Goal: Task Accomplishment & Management: Use online tool/utility

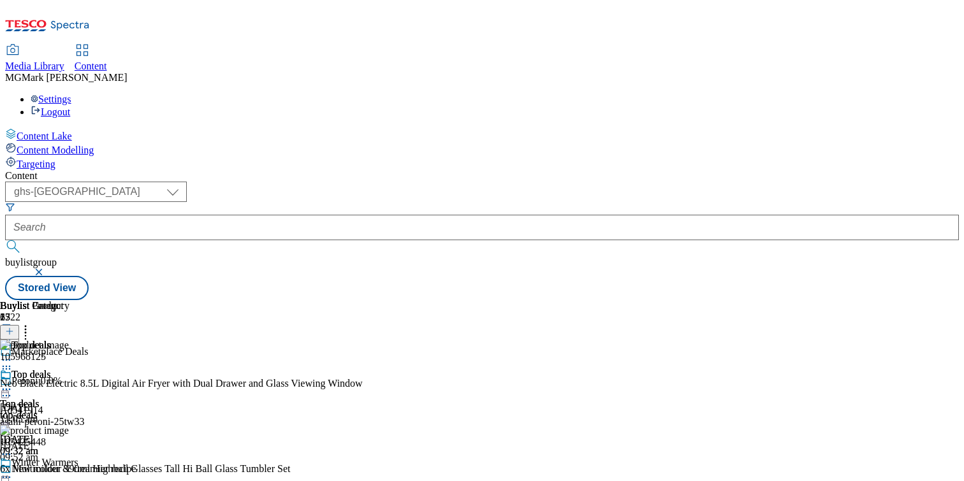
select select "ghs-uk"
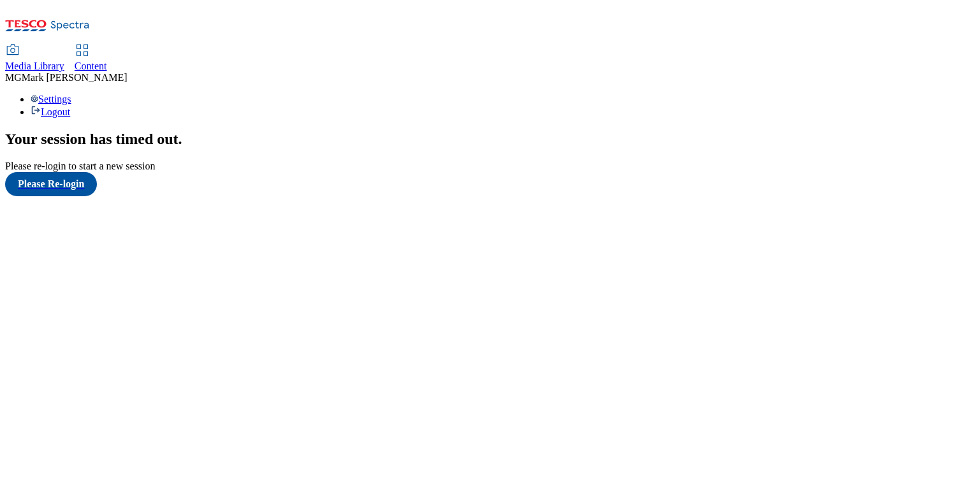
click at [107, 61] on span "Content" at bounding box center [91, 66] width 33 height 11
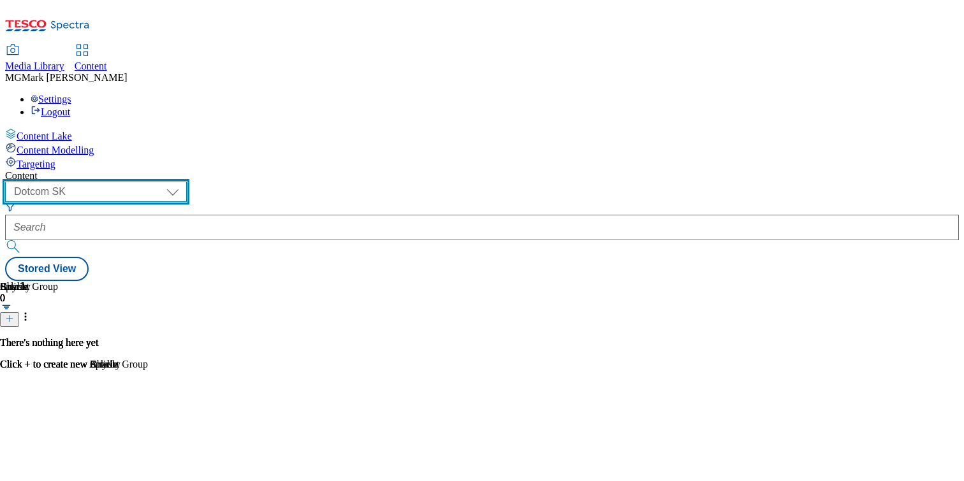
click at [187, 182] on select "Dotcom CZ Dotcom SK ghs-roi ghs-uk Phones UK" at bounding box center [96, 192] width 182 height 20
select select "ghs-uk"
click at [166, 182] on select "Dotcom CZ Dotcom SK ghs-roi ghs-uk Phones UK" at bounding box center [96, 192] width 182 height 20
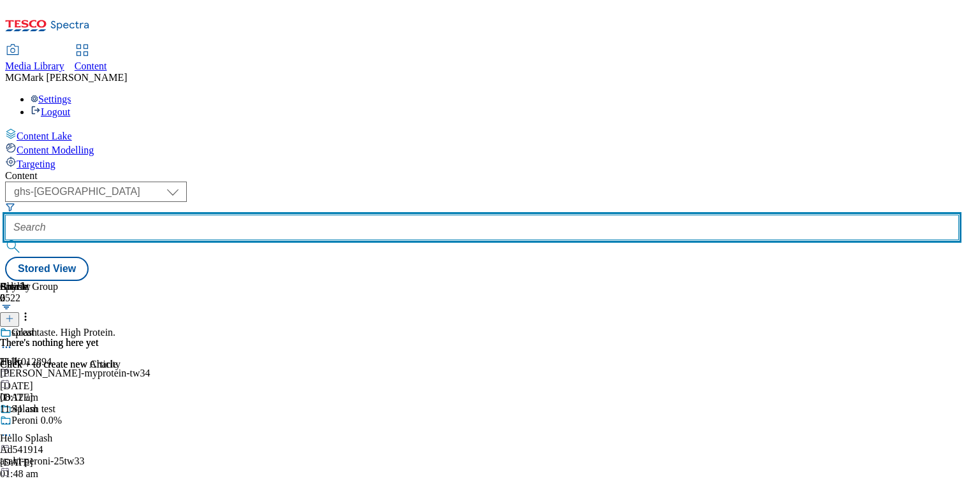
click at [316, 215] on input "text" at bounding box center [482, 228] width 954 height 26
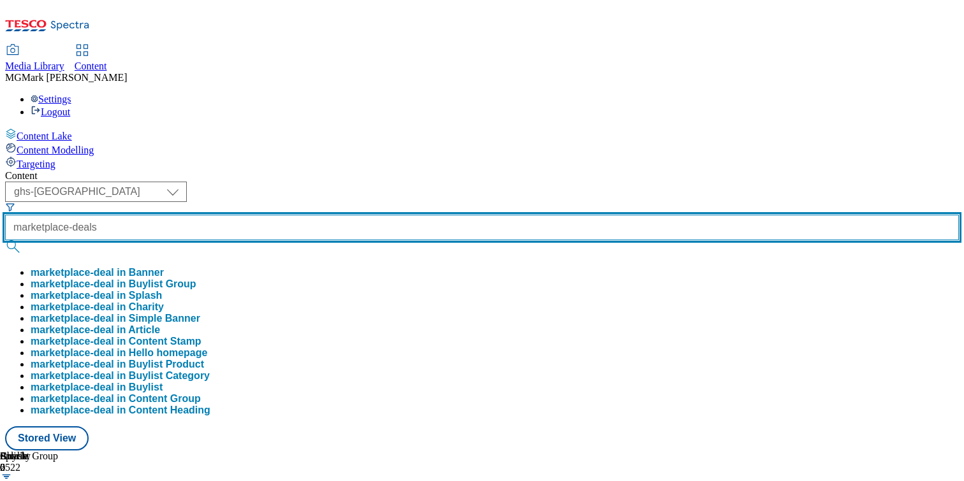
type input "marketplace-deals"
click at [5, 240] on button "submit" at bounding box center [14, 246] width 18 height 13
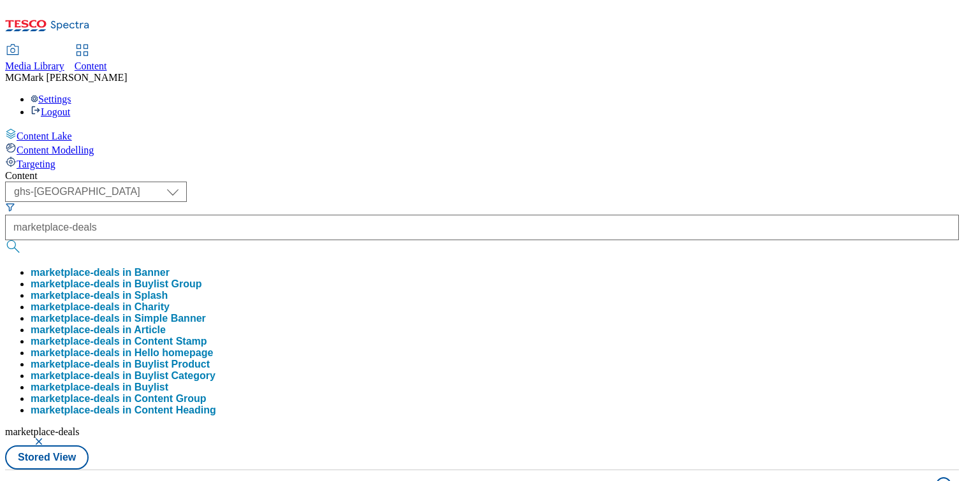
click at [611, 182] on div "( optional ) Dotcom CZ Dotcom SK ghs-roi ghs-uk Phones UK ghs-uk marketplace-de…" at bounding box center [482, 326] width 954 height 288
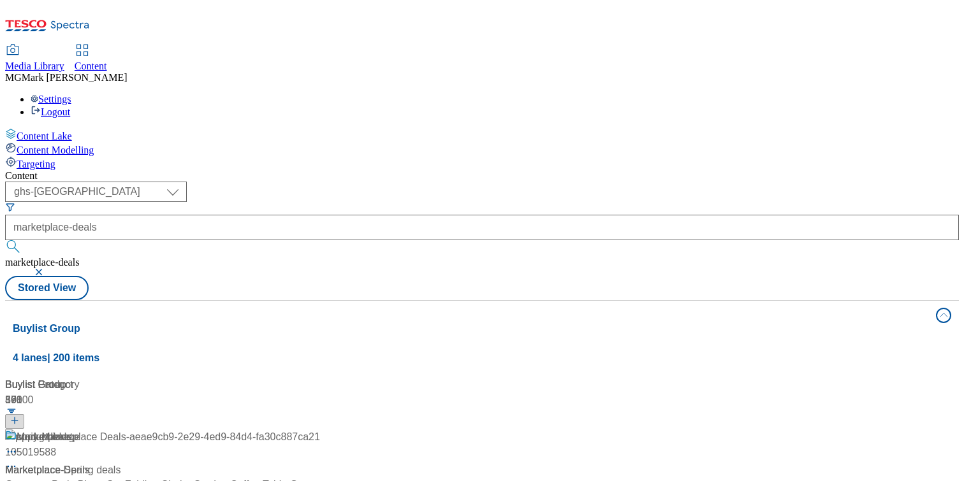
scroll to position [86, 0]
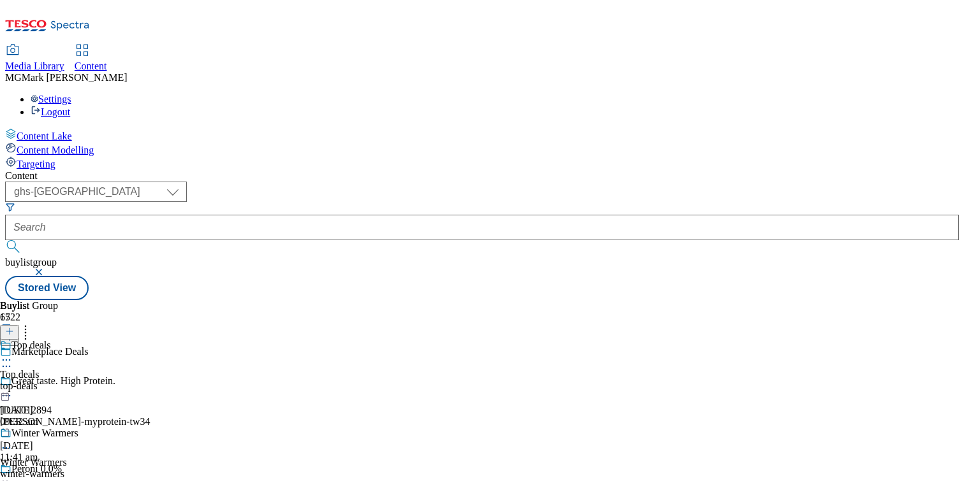
click at [100, 381] on div "top-deals" at bounding box center [50, 386] width 100 height 11
click at [69, 381] on div "top-deals" at bounding box center [34, 386] width 69 height 11
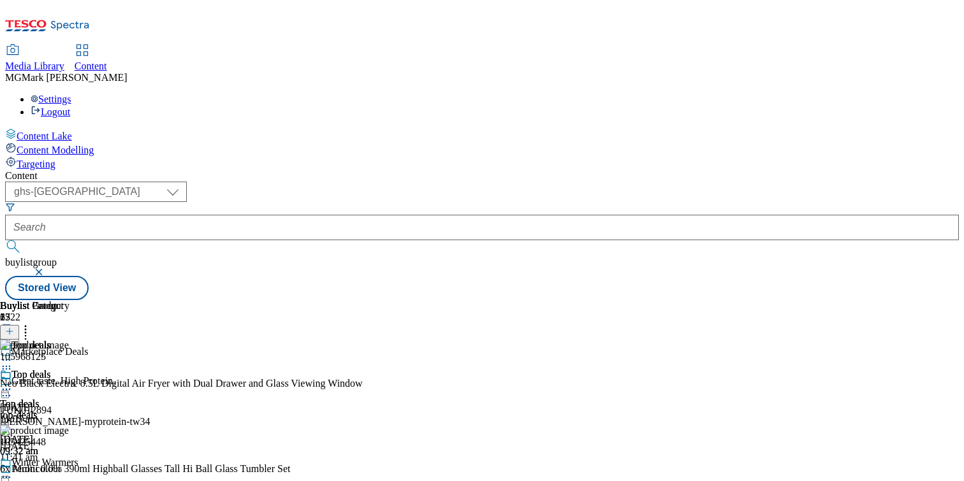
scroll to position [0, 168]
click at [14, 327] on icon at bounding box center [9, 331] width 9 height 9
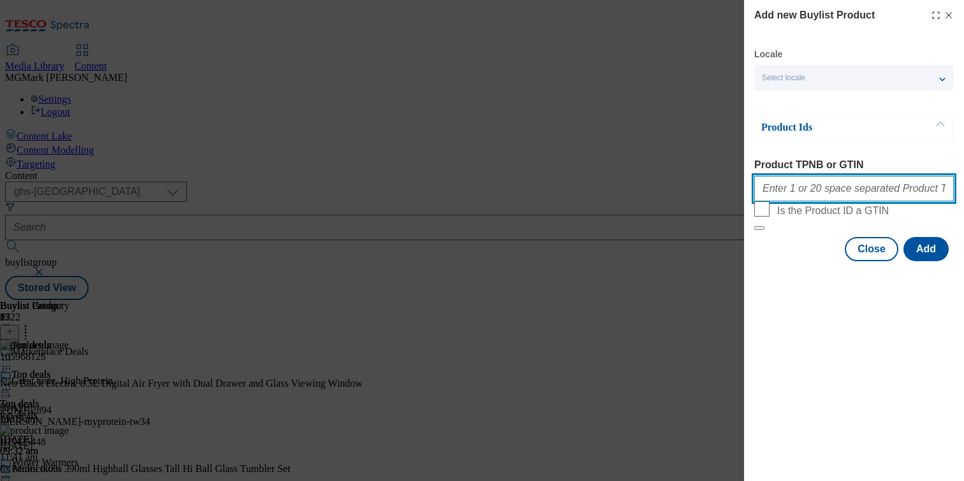
click at [829, 190] on input "Product TPNB or GTIN" at bounding box center [854, 189] width 200 height 26
paste input "105015528 105015522 105968125 105234814 105234873 106125237 105234832 105234892…"
type input "105015528 105015522 105968125 105234814 105234873 106125237 105234832 105234892…"
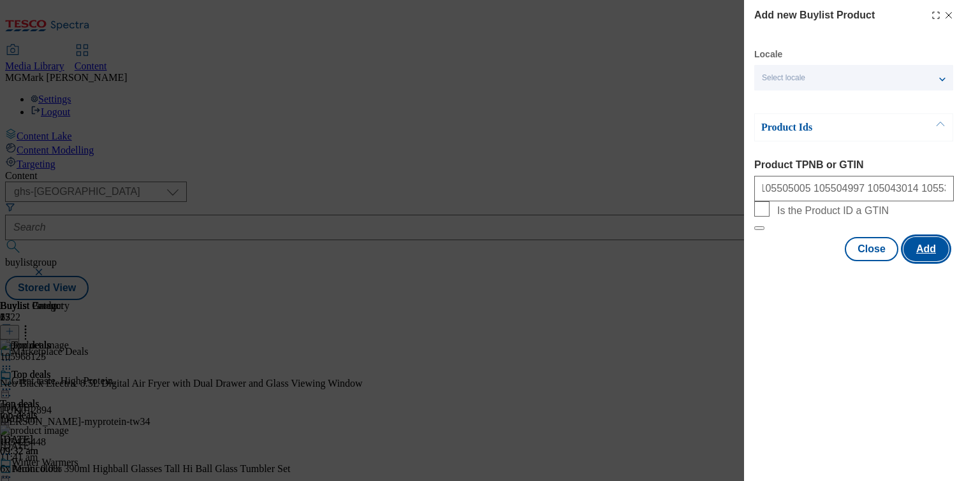
scroll to position [0, 0]
click at [917, 261] on button "Add" at bounding box center [925, 249] width 45 height 24
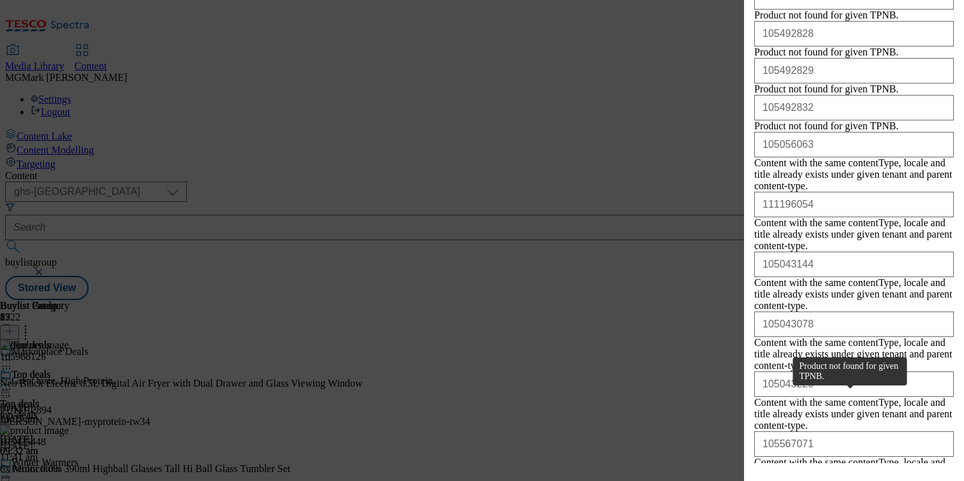
scroll to position [2505, 0]
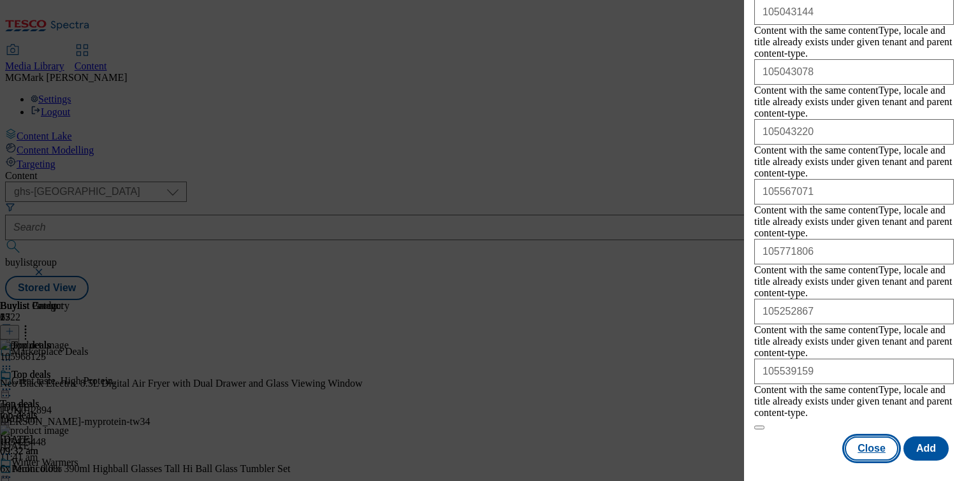
click at [890, 455] on button "Close" at bounding box center [872, 449] width 54 height 24
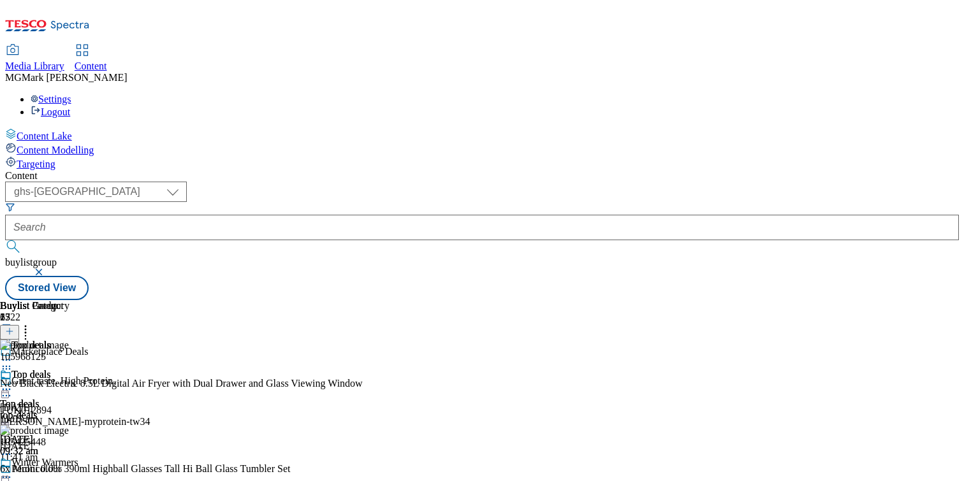
scroll to position [0, 0]
click at [13, 383] on icon at bounding box center [6, 389] width 13 height 13
click at [69, 470] on span "Preview" at bounding box center [55, 475] width 30 height 10
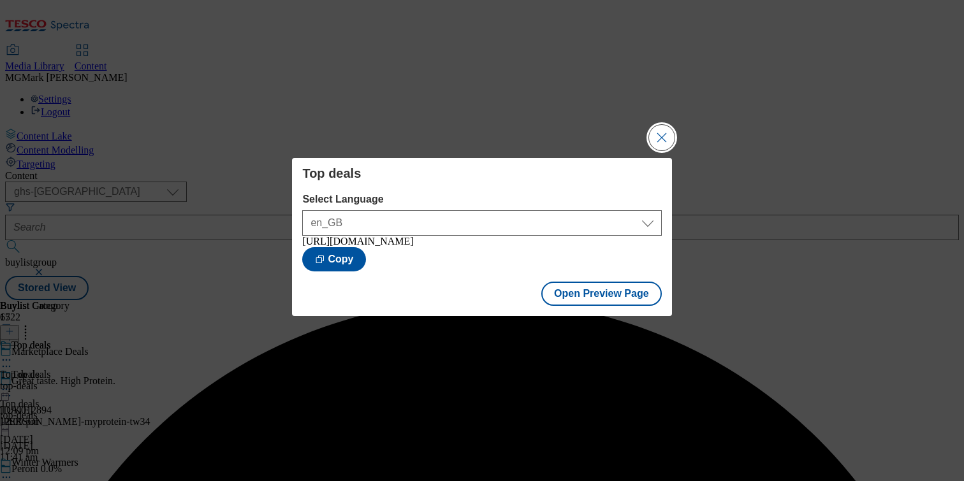
click at [661, 128] on button "Close Modal" at bounding box center [662, 138] width 26 height 26
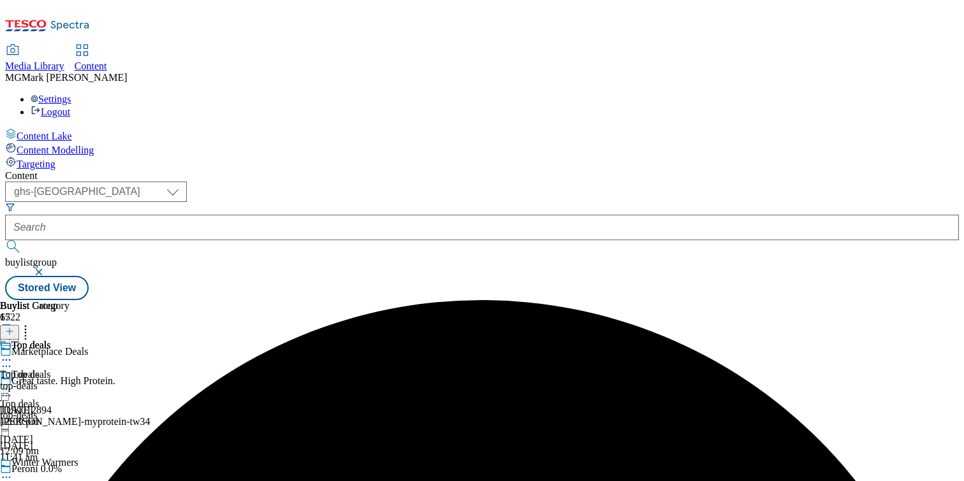
click at [13, 383] on icon at bounding box center [6, 389] width 13 height 13
click at [13, 471] on icon at bounding box center [6, 477] width 13 height 13
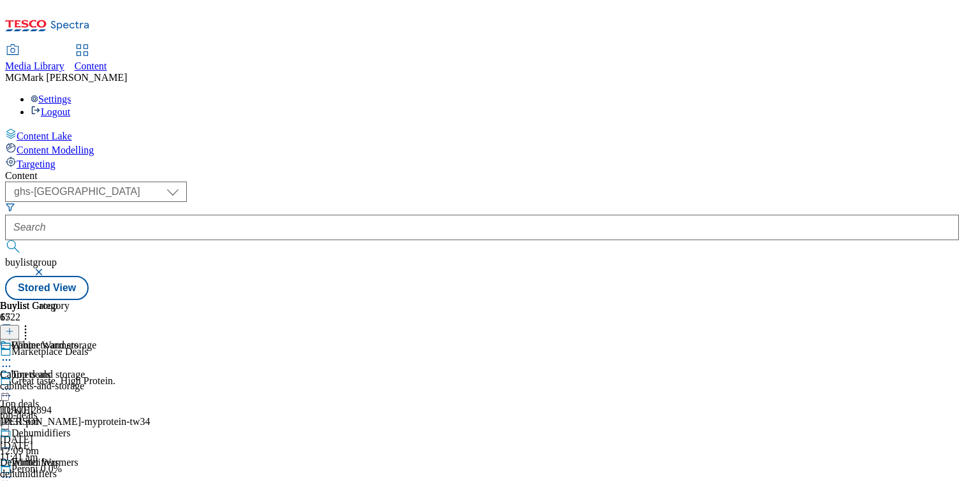
scroll to position [106, 0]
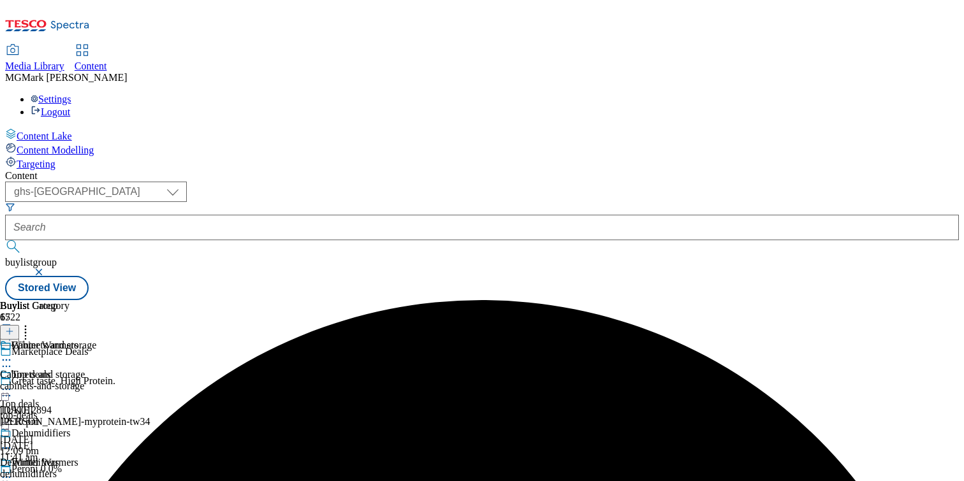
scroll to position [129, 0]
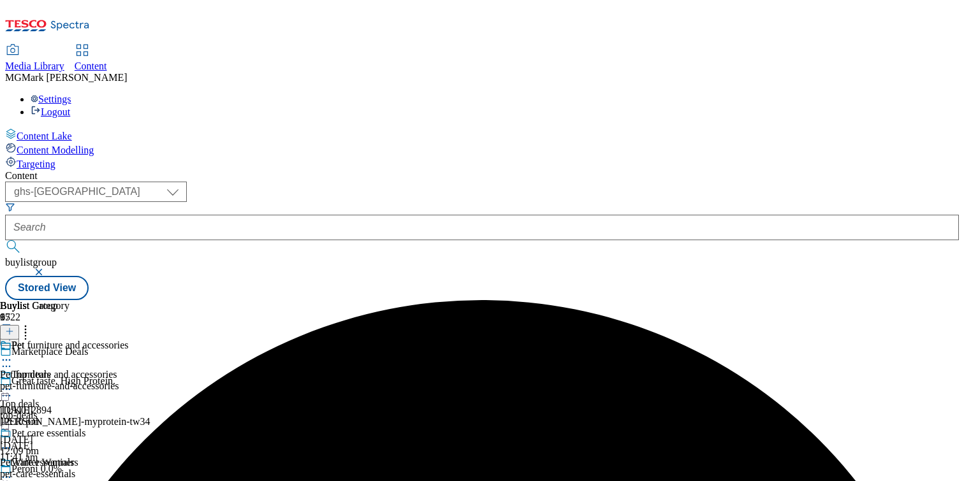
scroll to position [170, 0]
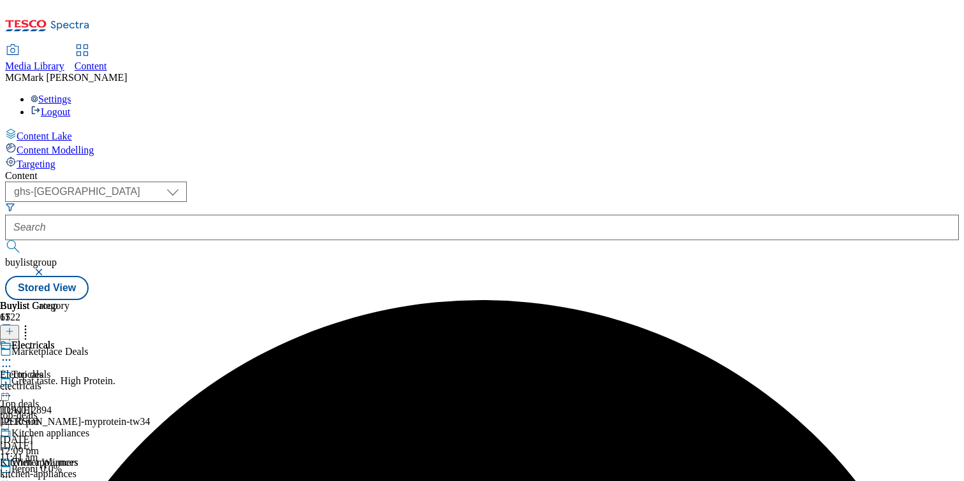
scroll to position [606, 0]
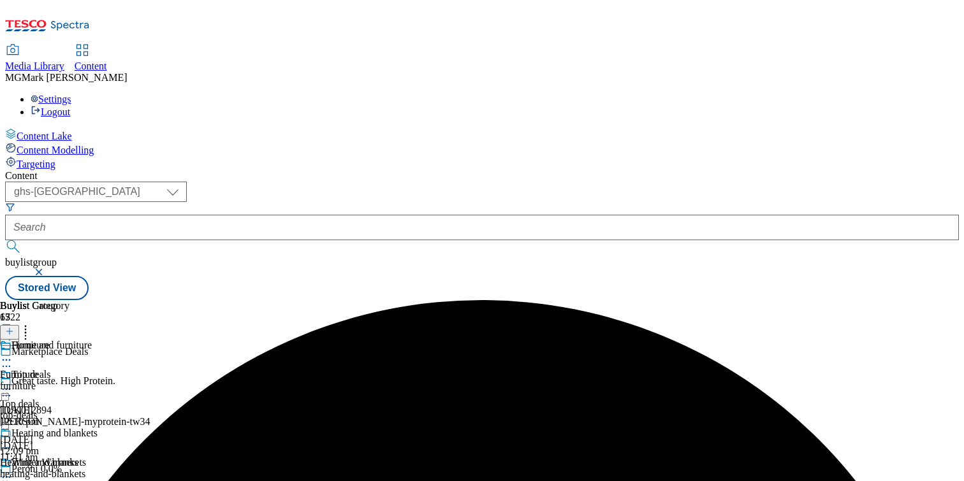
scroll to position [684, 0]
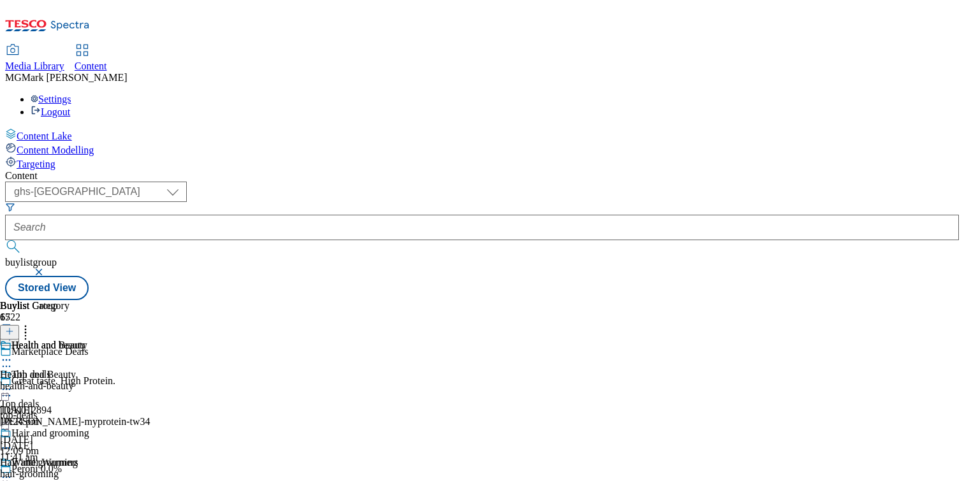
scroll to position [795, 0]
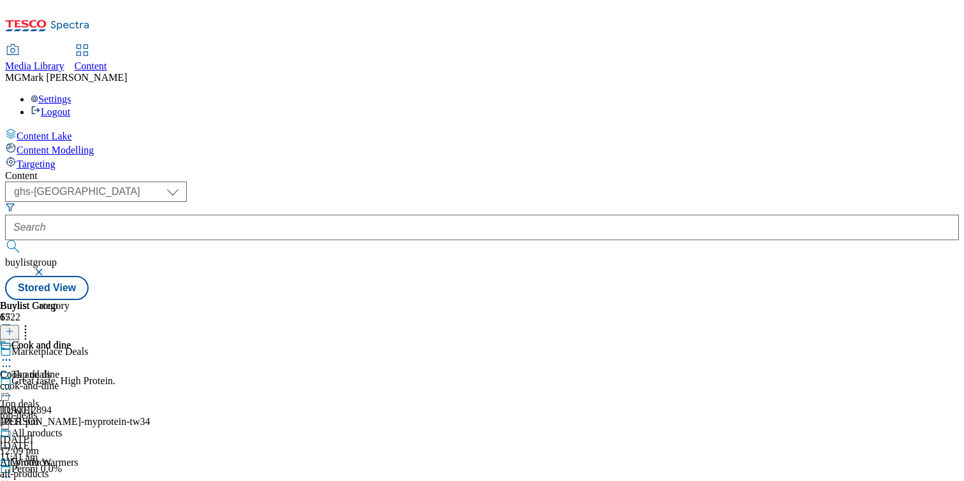
scroll to position [882, 0]
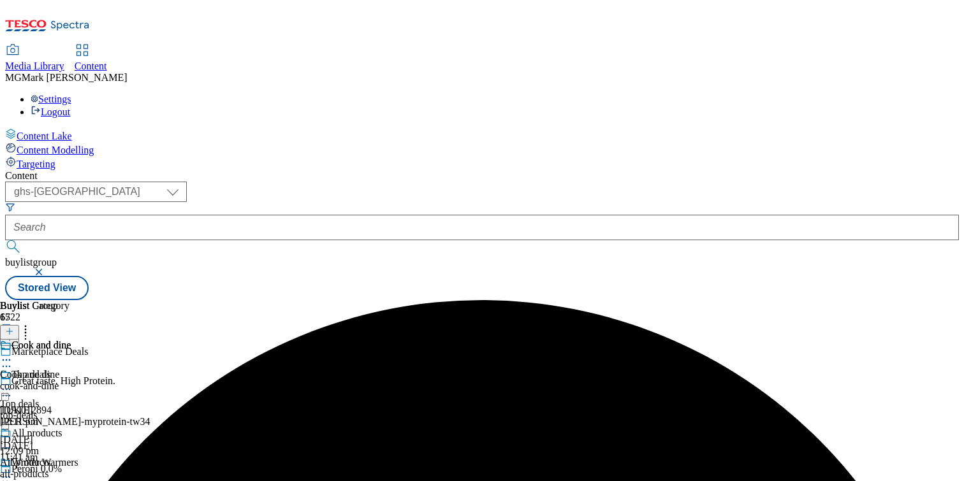
scroll to position [764, 0]
